Goal: Go to known website: Access a specific website the user already knows

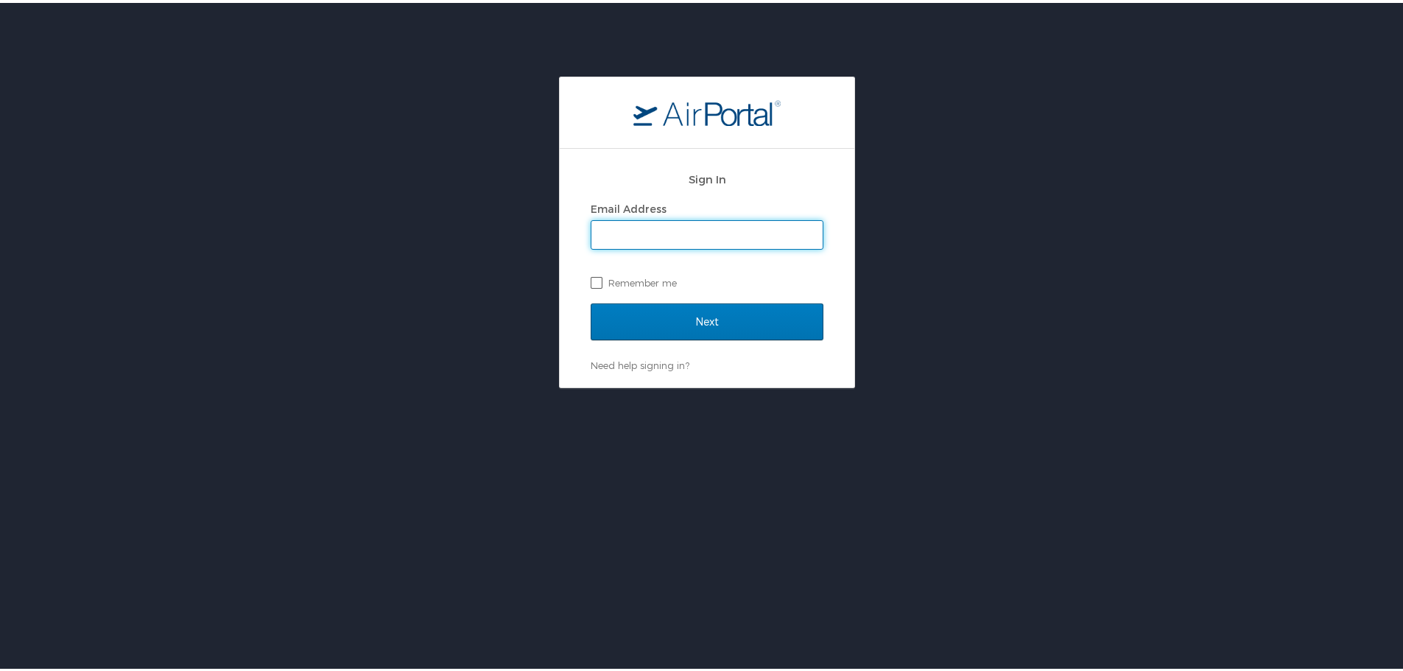
type input "[PERSON_NAME][EMAIL_ADDRESS][PERSON_NAME][DOMAIN_NAME]"
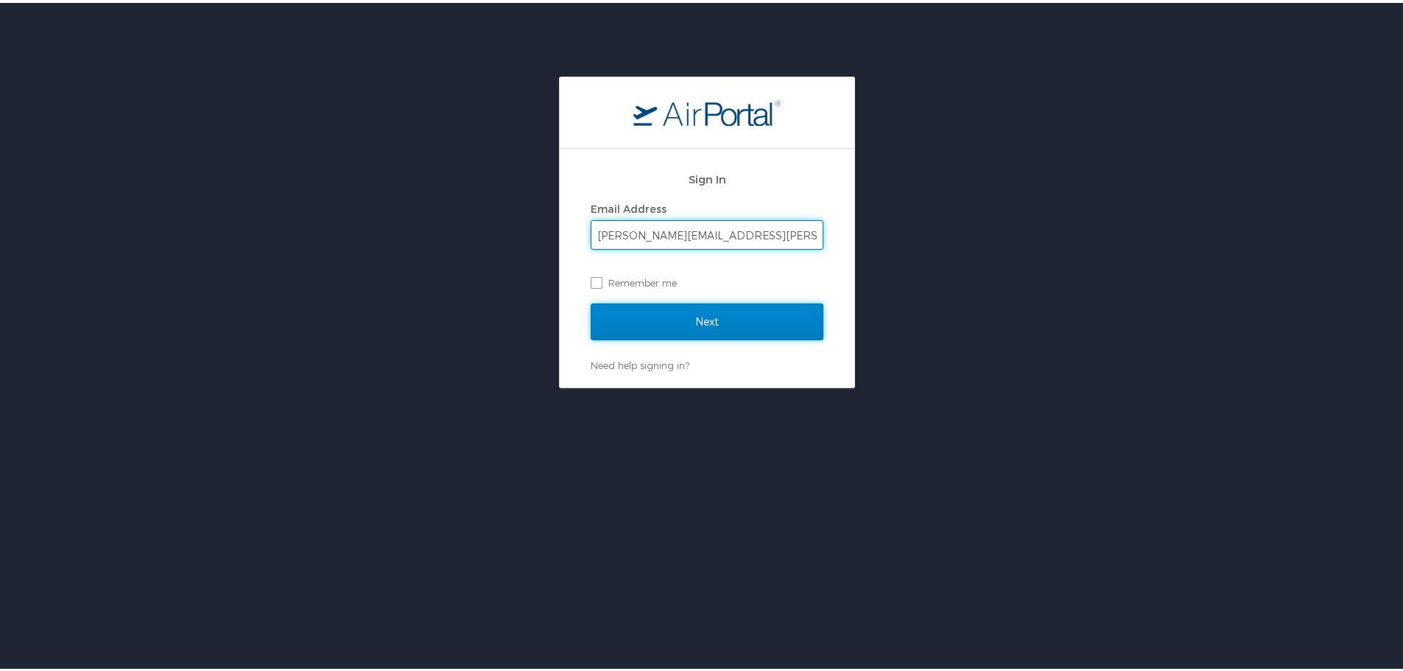
click at [702, 326] on input "Next" at bounding box center [707, 318] width 233 height 37
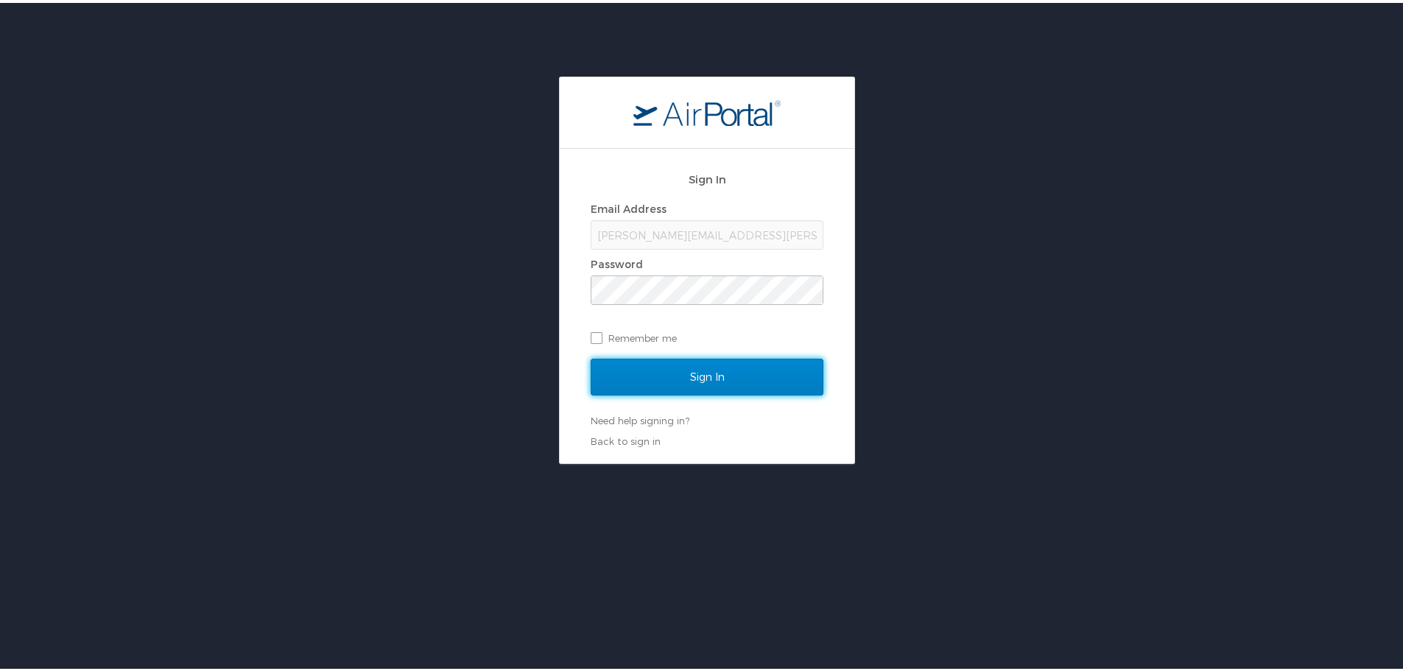
click at [688, 377] on input "Sign In" at bounding box center [707, 374] width 233 height 37
